Goal: Task Accomplishment & Management: Manage account settings

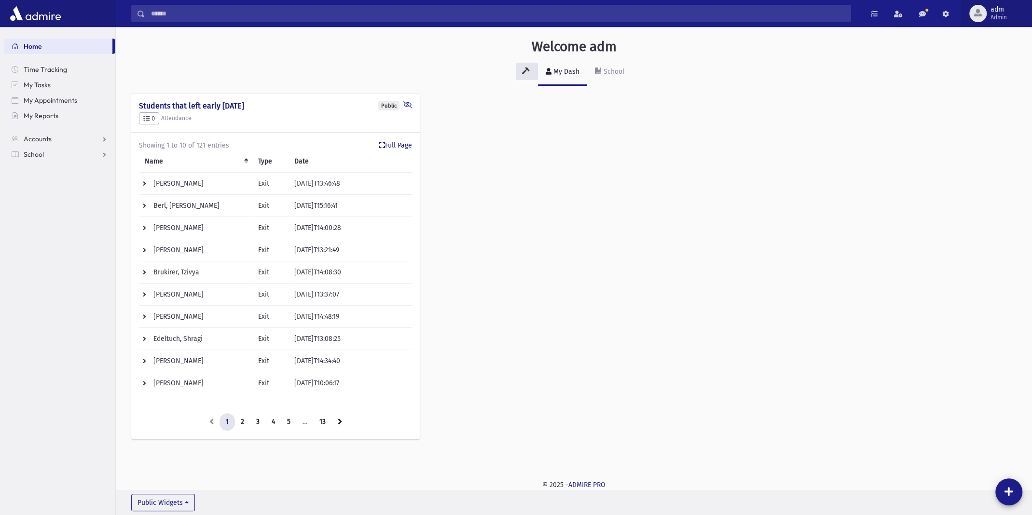
click at [997, 14] on span "Admin" at bounding box center [999, 18] width 16 height 8
click at [981, 138] on link "Manage Logins" at bounding box center [991, 142] width 77 height 18
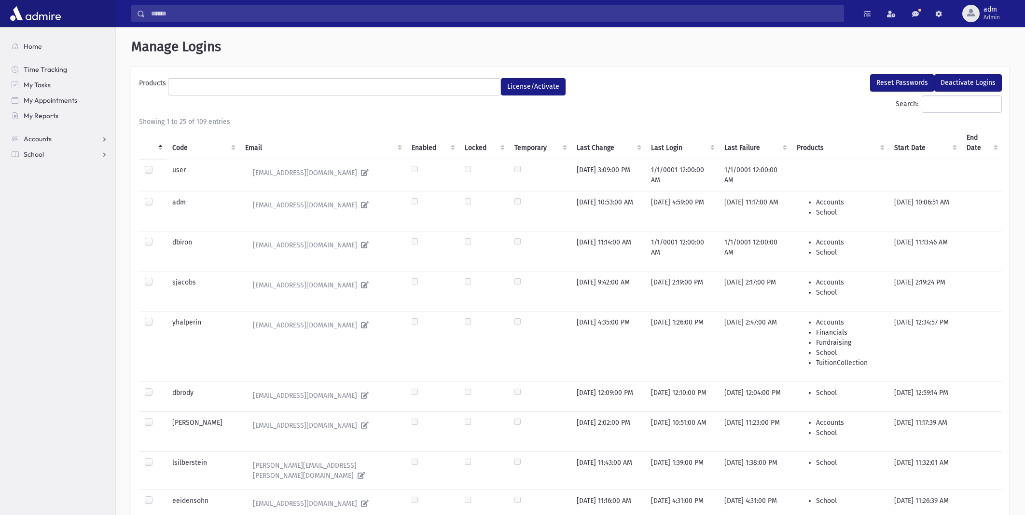
select select
click at [953, 101] on input "Search:" at bounding box center [962, 104] width 80 height 17
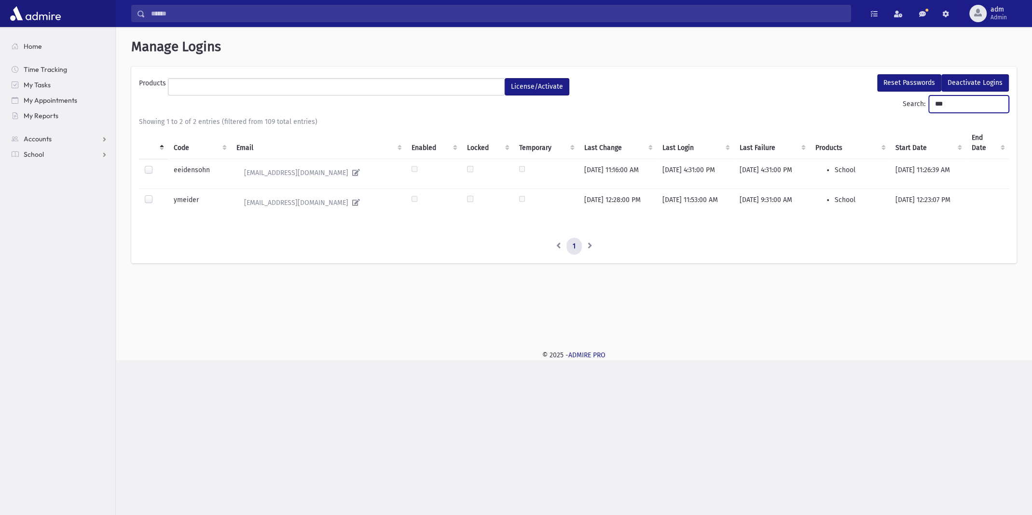
type input "***"
click at [156, 195] on label at bounding box center [156, 195] width 0 height 0
drag, startPoint x: 205, startPoint y: 201, endPoint x: 173, endPoint y: 199, distance: 31.9
click at [173, 199] on td "ymeider" at bounding box center [198, 204] width 63 height 30
copy td "ymeider"
